Goal: Check status

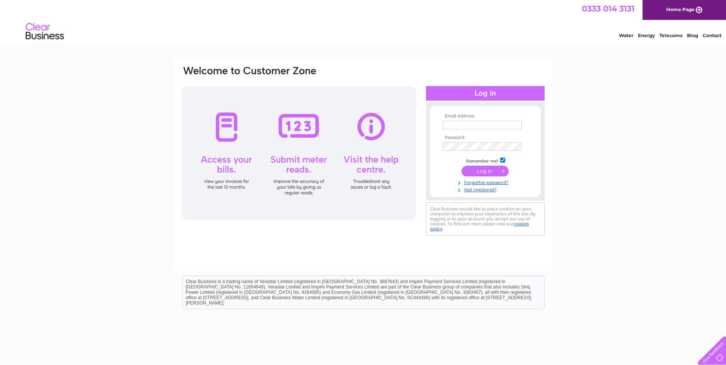
type input "juliecor@hotmail.co.uk"
click at [687, 38] on div "Email Address: juliecor@hotmail.co.uk Password:" at bounding box center [692, 35] width 11 height 8
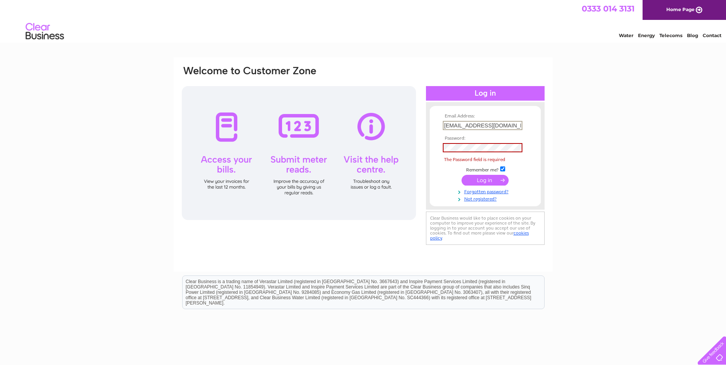
drag, startPoint x: 507, startPoint y: 124, endPoint x: 439, endPoint y: 140, distance: 69.3
click at [687, 38] on div "Email Address: juliecor@hotmail.co.uk Password: The Password field is required" at bounding box center [692, 35] width 11 height 8
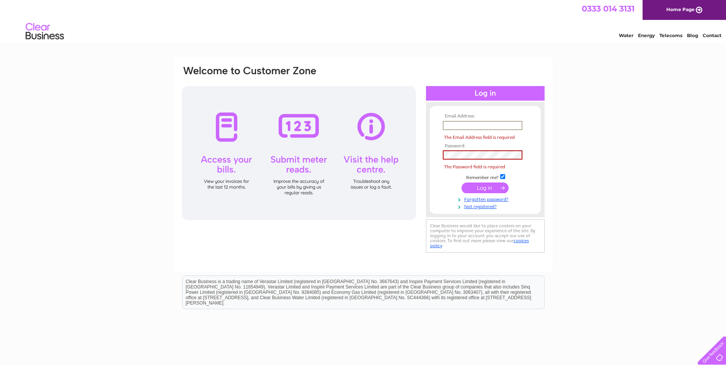
type input "julieanne_jacca@outlook.com"
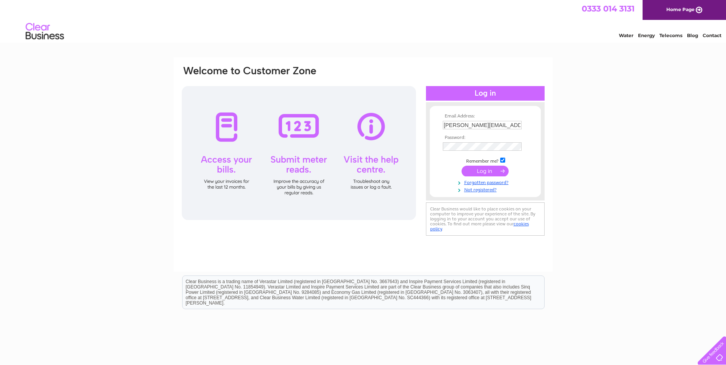
click at [486, 173] on input "submit" at bounding box center [485, 171] width 47 height 11
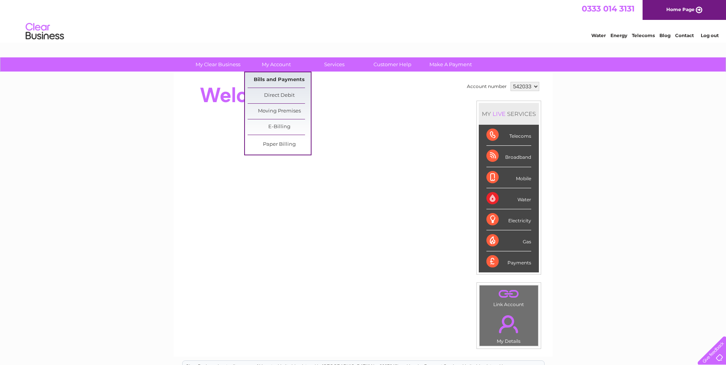
click at [269, 78] on link "Bills and Payments" at bounding box center [279, 79] width 63 height 15
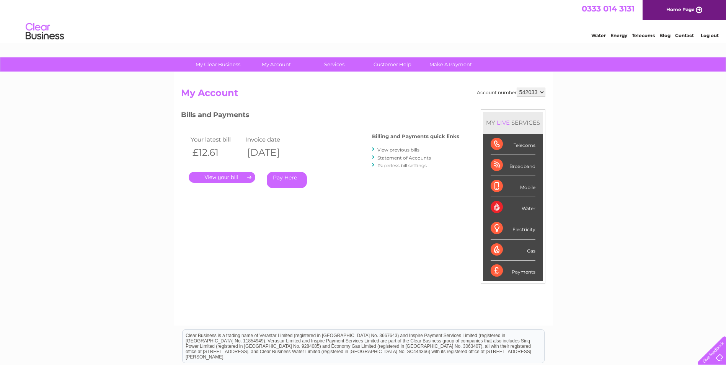
click at [394, 158] on link "Statement of Accounts" at bounding box center [404, 158] width 54 height 6
